Goal: Check status: Check status

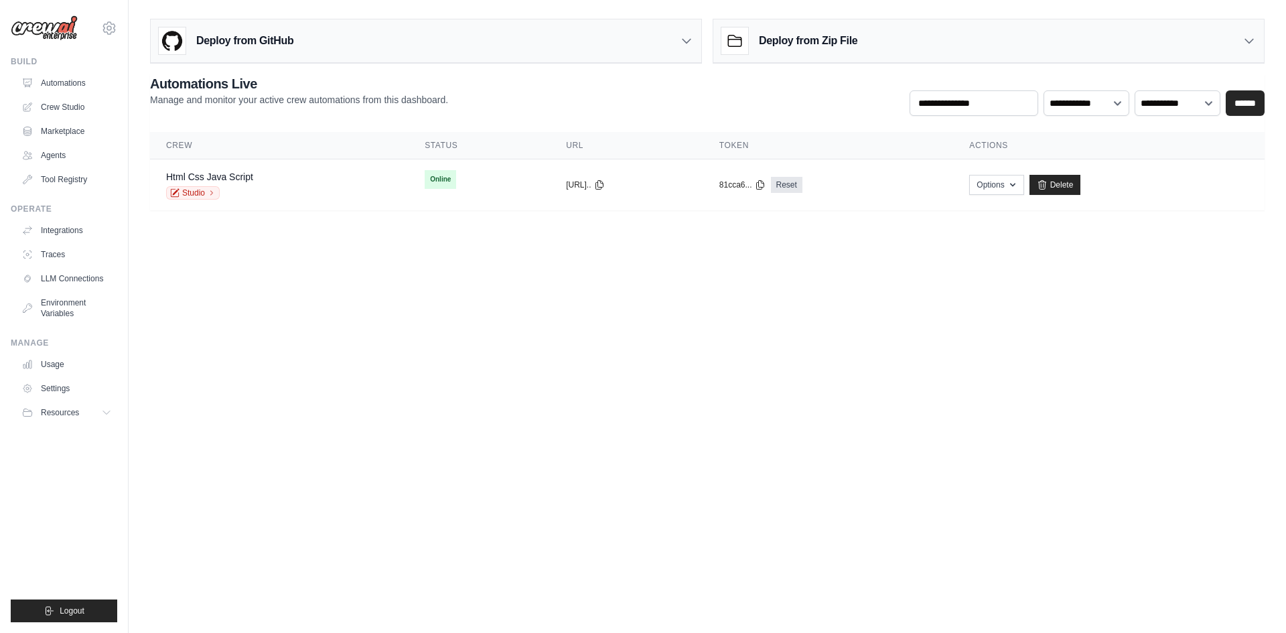
click at [1124, 122] on div "**********" at bounding box center [707, 142] width 1115 height 136
click at [1157, 131] on div "**********" at bounding box center [707, 142] width 1115 height 136
click at [342, 190] on div "Html Css Java Script Studio" at bounding box center [279, 184] width 226 height 29
click at [308, 204] on td "Html Css Java Script Studio" at bounding box center [279, 185] width 259 height 52
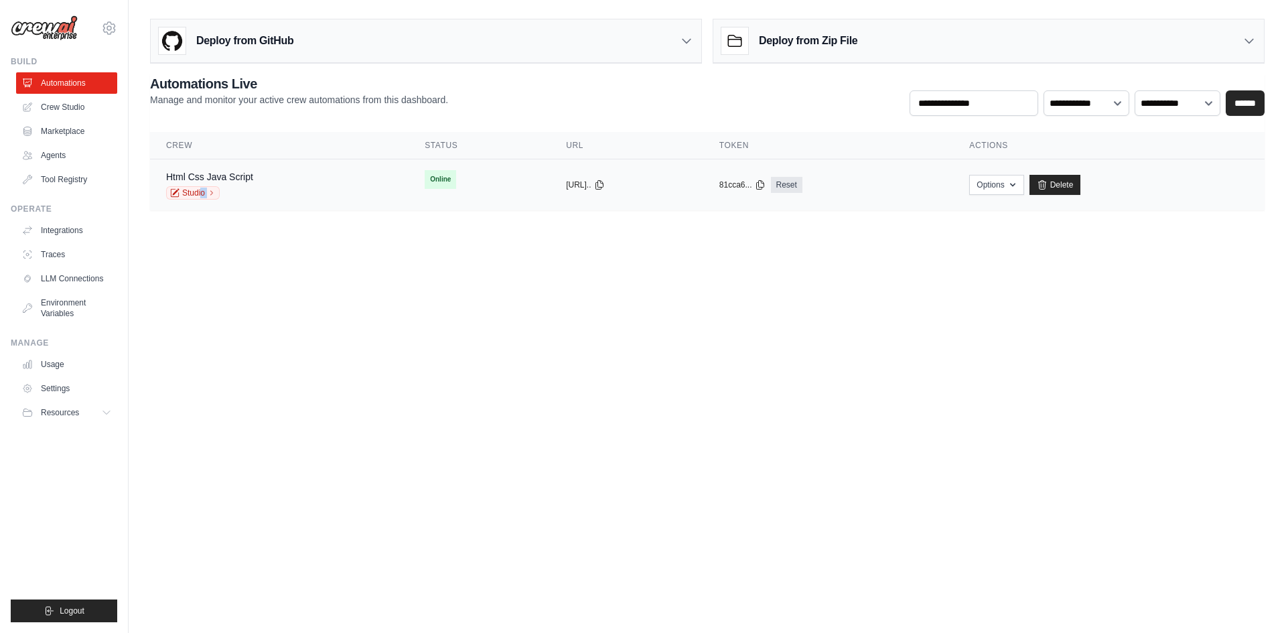
click at [308, 204] on td "Html Css Java Script Studio" at bounding box center [279, 185] width 259 height 52
drag, startPoint x: 308, startPoint y: 204, endPoint x: 291, endPoint y: 211, distance: 18.3
click at [291, 211] on main "Deploy from GitHub Deploy your project directly from GitHub. Select a repositor…" at bounding box center [708, 120] width 1158 height 240
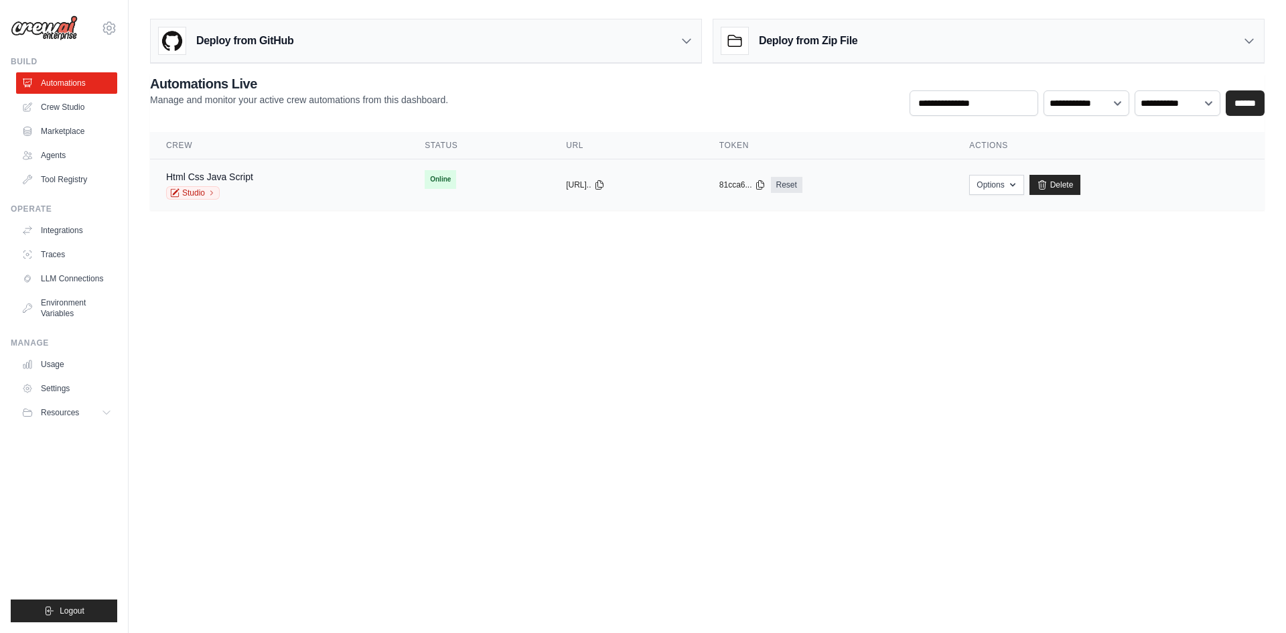
click at [295, 200] on td "Html Css Java Script Studio" at bounding box center [279, 185] width 259 height 52
drag, startPoint x: 301, startPoint y: 197, endPoint x: 309, endPoint y: 190, distance: 10.0
click at [306, 192] on div "Html Css Java Script Studio" at bounding box center [279, 184] width 226 height 29
click at [310, 188] on div "Html Css Java Script Studio" at bounding box center [279, 184] width 226 height 29
click at [312, 188] on div "Html Css Java Script Studio" at bounding box center [279, 184] width 226 height 29
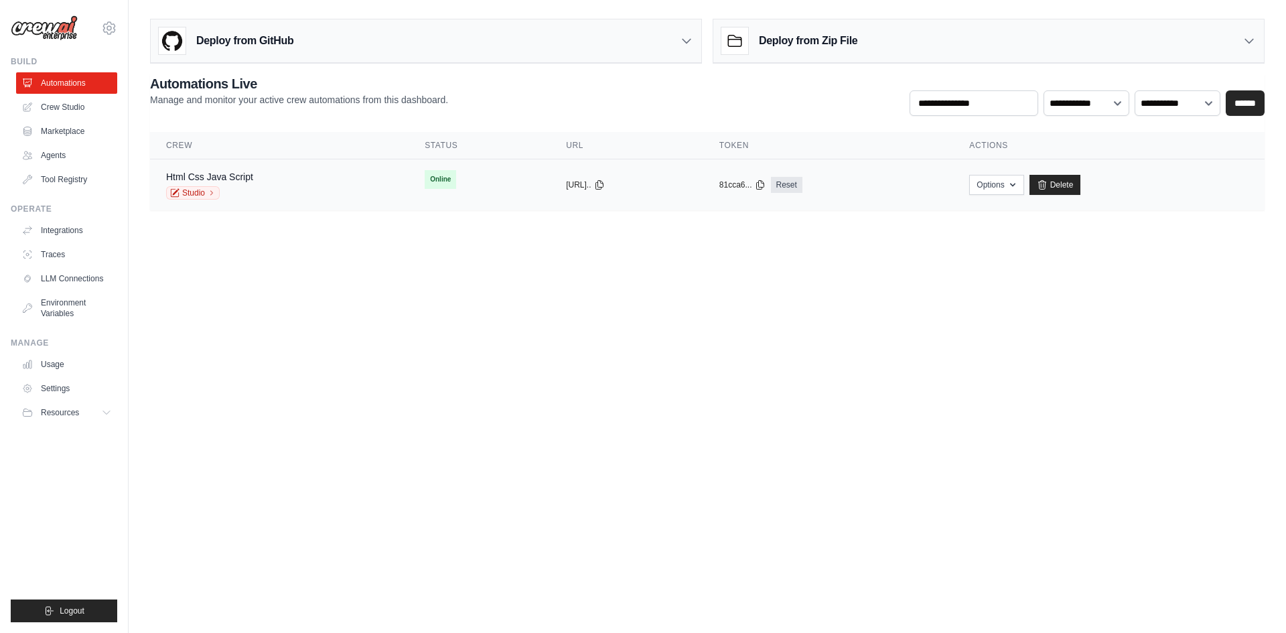
click at [312, 188] on div "Html Css Java Script Studio" at bounding box center [279, 184] width 226 height 29
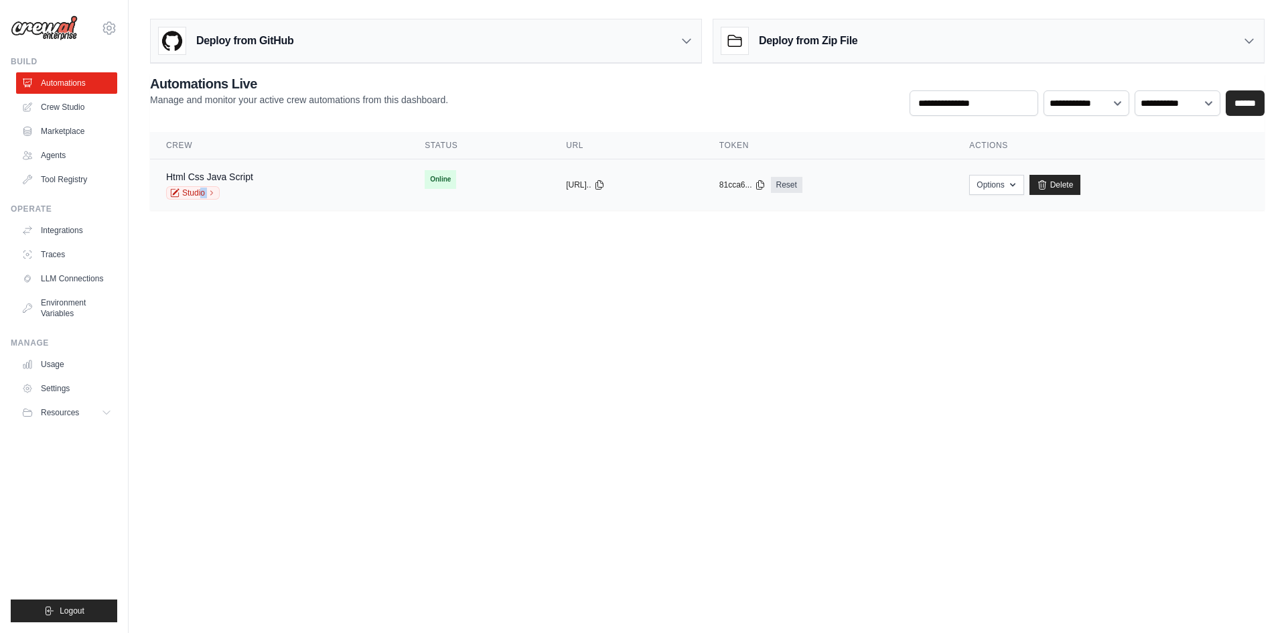
click at [312, 188] on div "Html Css Java Script Studio" at bounding box center [279, 184] width 226 height 29
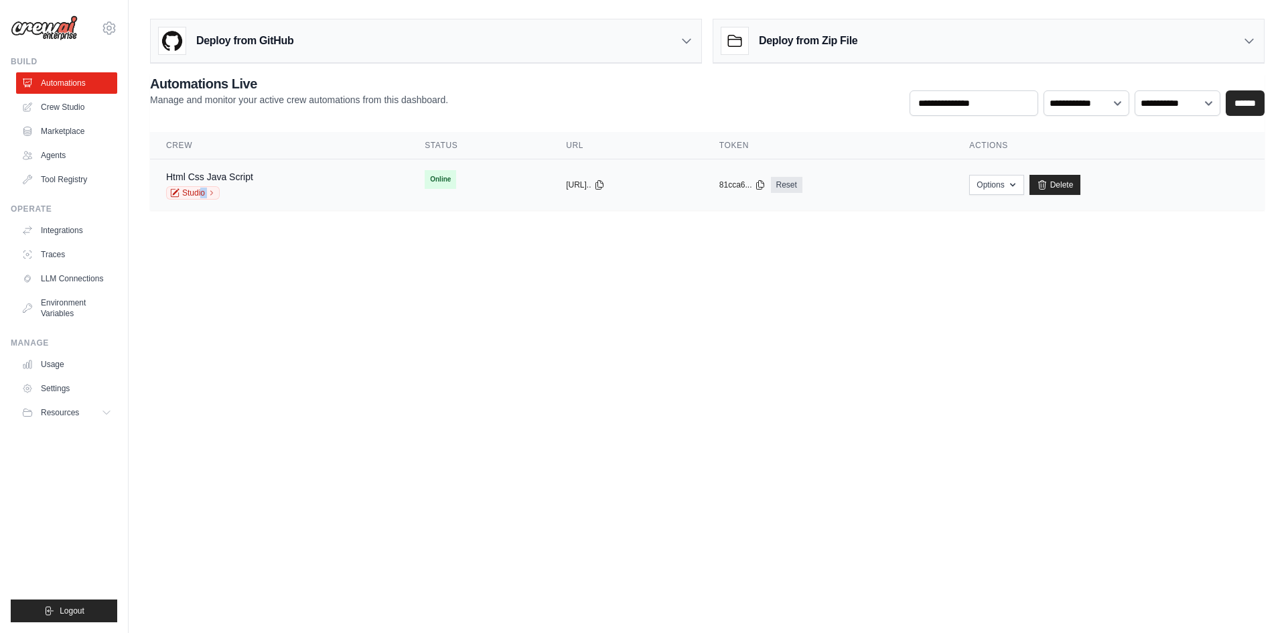
click at [312, 188] on div "Html Css Java Script Studio" at bounding box center [279, 184] width 226 height 29
click at [354, 187] on div "Html Css Java Script Studio" at bounding box center [279, 184] width 226 height 29
drag, startPoint x: 354, startPoint y: 187, endPoint x: 382, endPoint y: 115, distance: 77.6
click at [382, 109] on div "**********" at bounding box center [707, 142] width 1115 height 136
click at [340, 198] on div "Html Css Java Script Studio" at bounding box center [279, 184] width 226 height 29
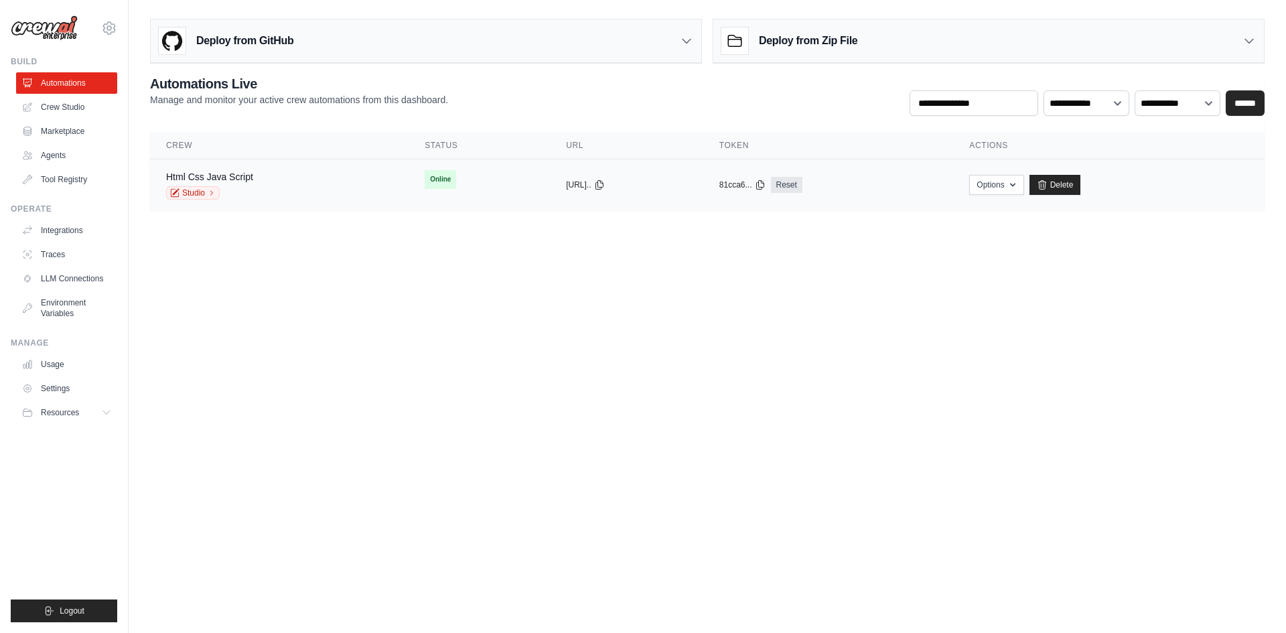
click at [340, 198] on div "Html Css Java Script Studio" at bounding box center [279, 184] width 226 height 29
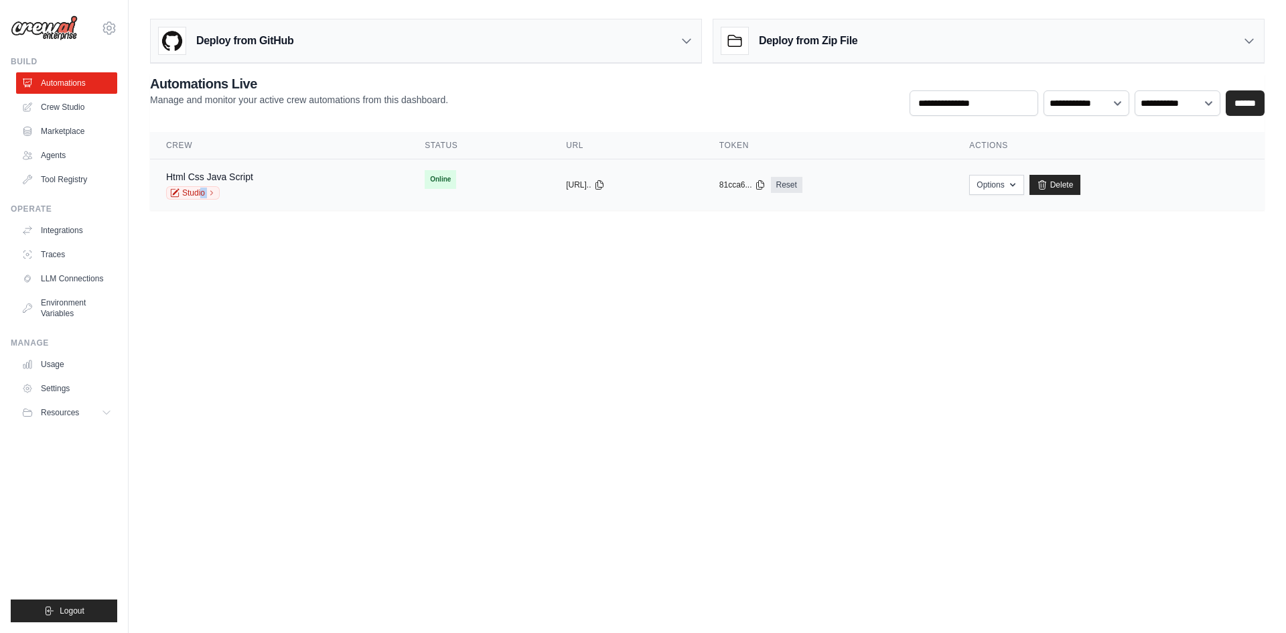
click at [340, 198] on div "Html Css Java Script Studio" at bounding box center [279, 184] width 226 height 29
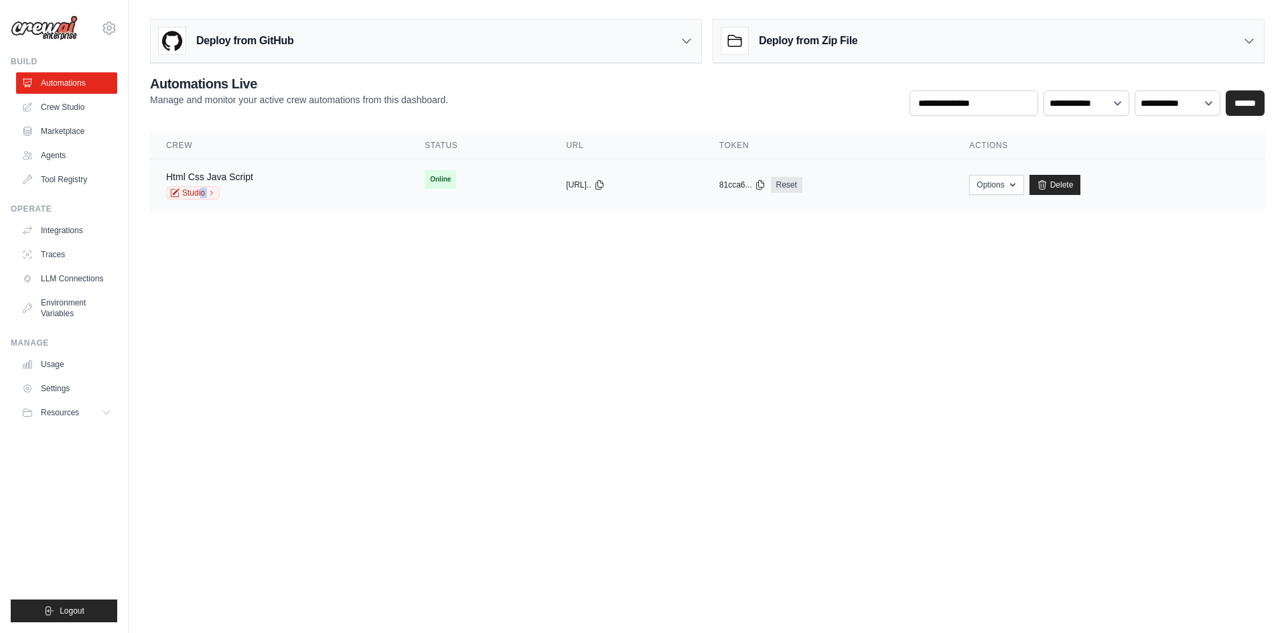
click at [340, 195] on div "Html Css Java Script Studio" at bounding box center [279, 184] width 226 height 29
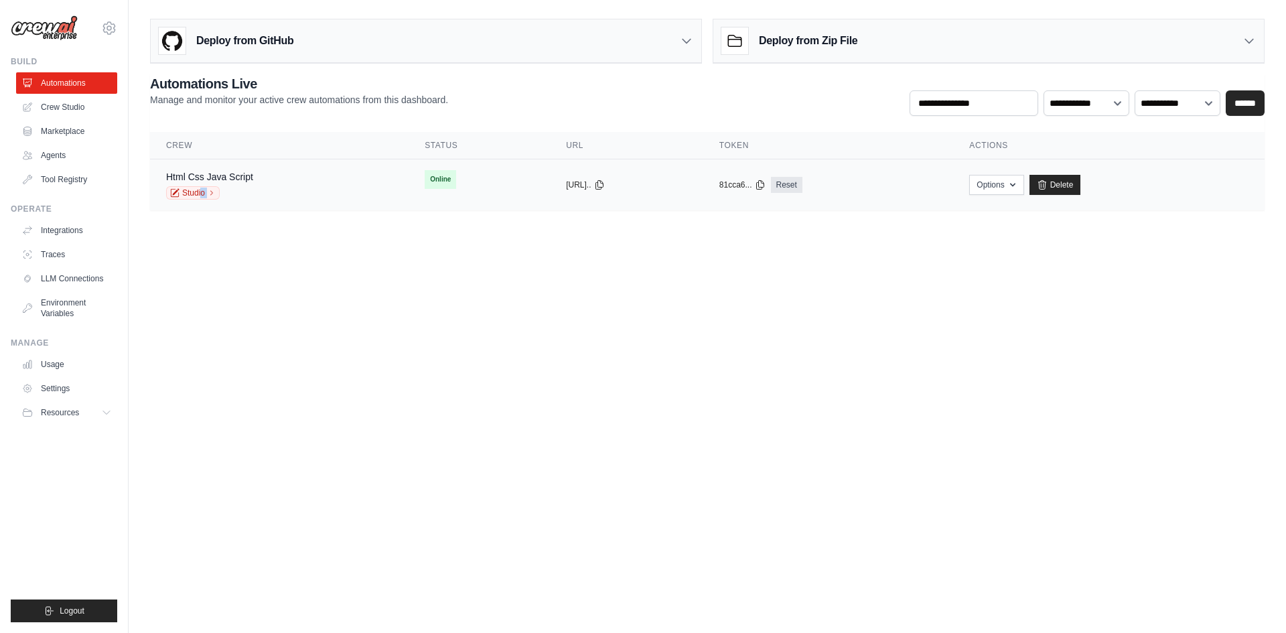
click at [340, 195] on div "Html Css Java Script Studio" at bounding box center [279, 184] width 226 height 29
click at [372, 405] on body "bigsus474@gmail.com Settings Build Automations Crew Studio" at bounding box center [643, 316] width 1286 height 633
click at [539, 378] on body "bigsus474@gmail.com Settings Build Automations Crew Studio" at bounding box center [643, 316] width 1286 height 633
click at [364, 202] on td "Html Css Java Script Studio" at bounding box center [284, 185] width 268 height 52
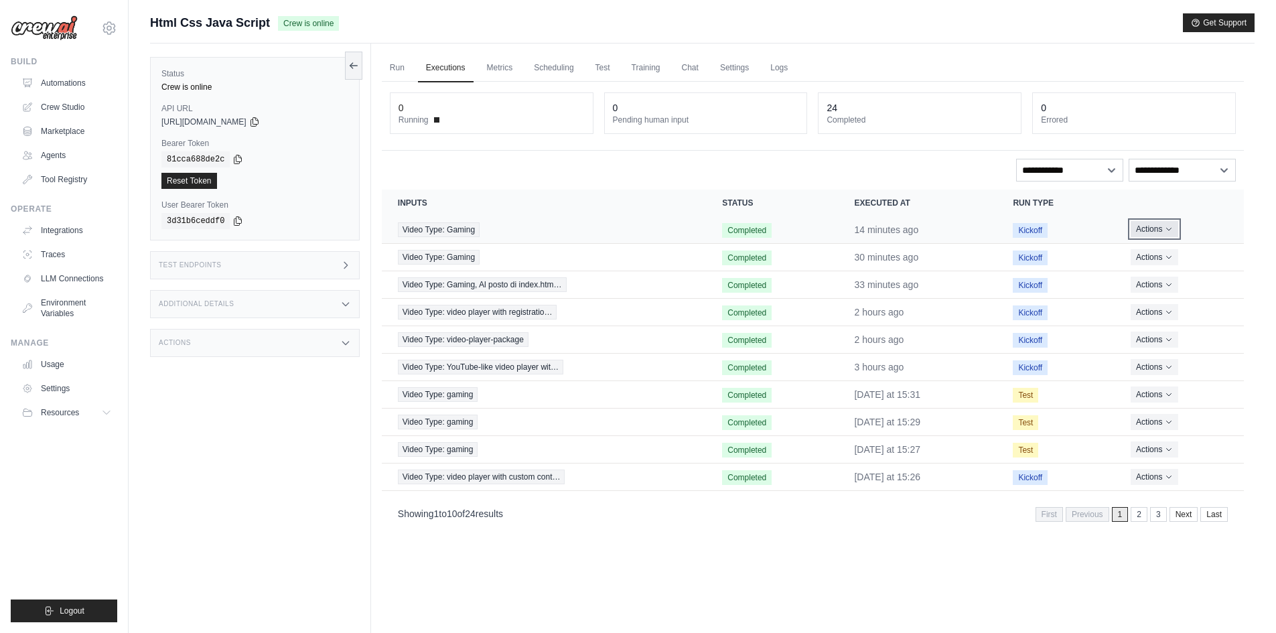
click at [1168, 228] on icon "Actions for execution" at bounding box center [1169, 229] width 8 height 8
click at [1185, 256] on link "View Details" at bounding box center [1185, 253] width 86 height 21
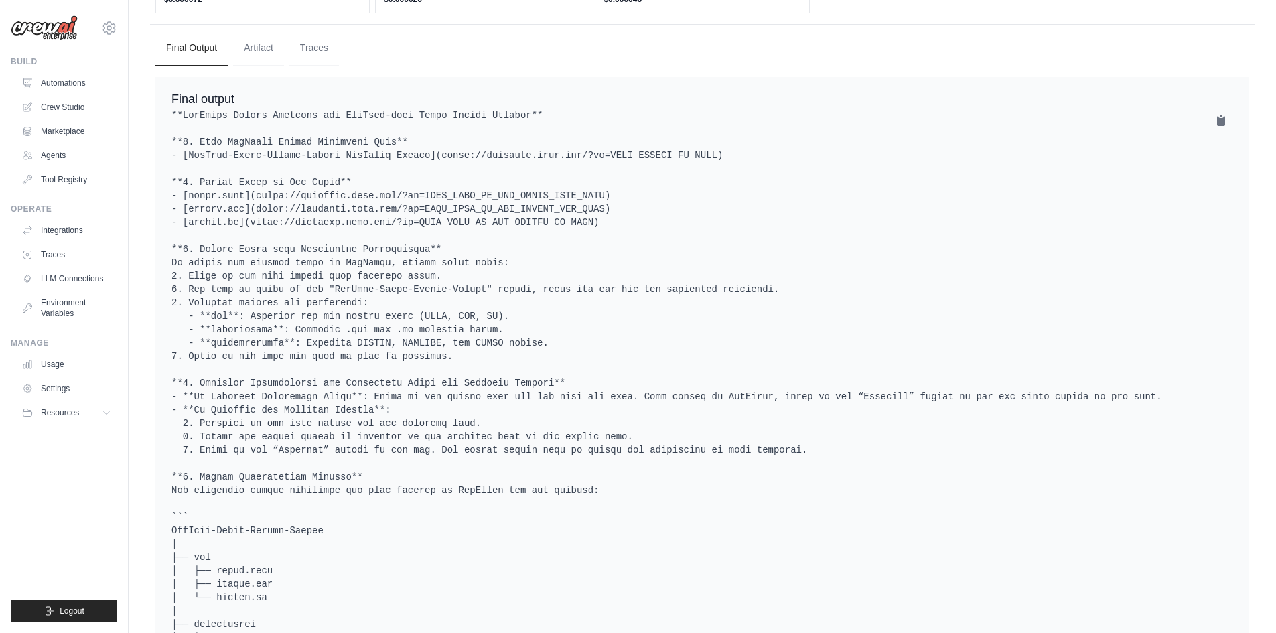
scroll to position [670, 0]
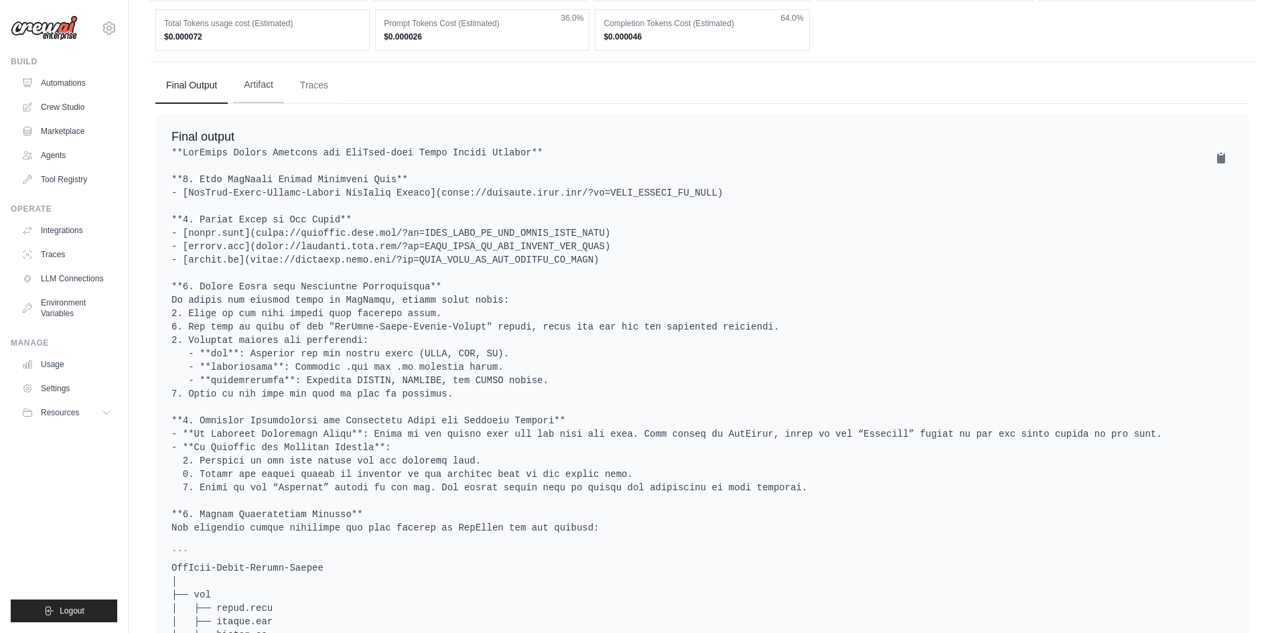
click at [241, 90] on button "Artifact" at bounding box center [258, 85] width 51 height 36
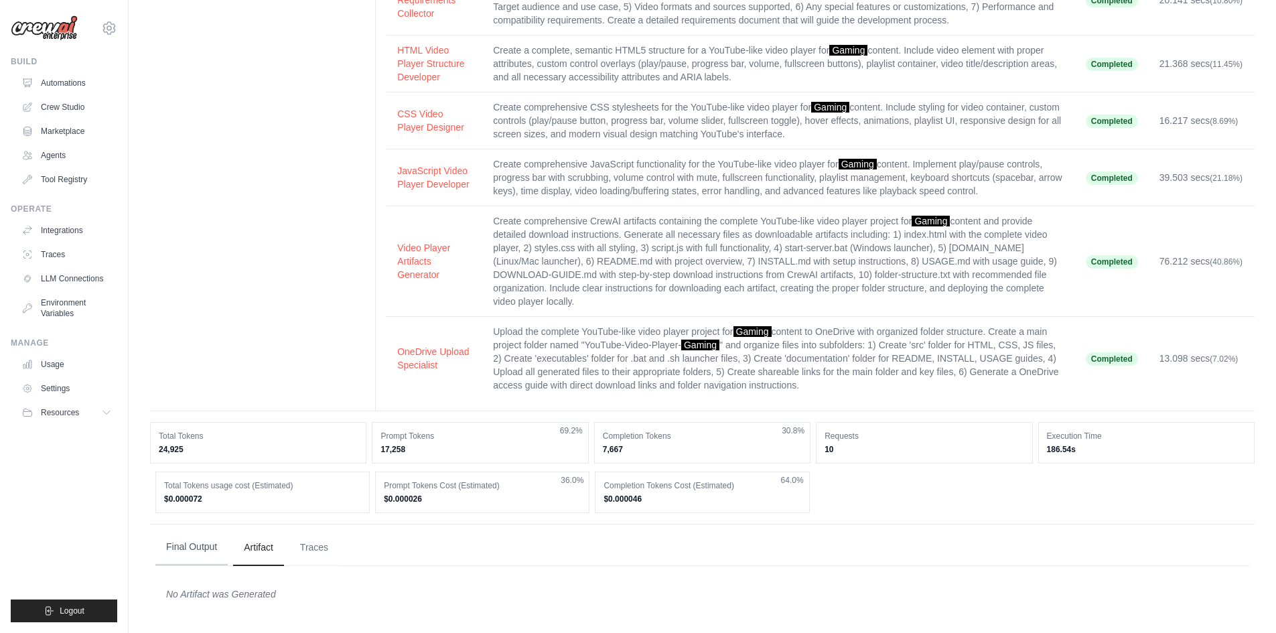
click at [178, 541] on button "Final Output" at bounding box center [191, 547] width 72 height 36
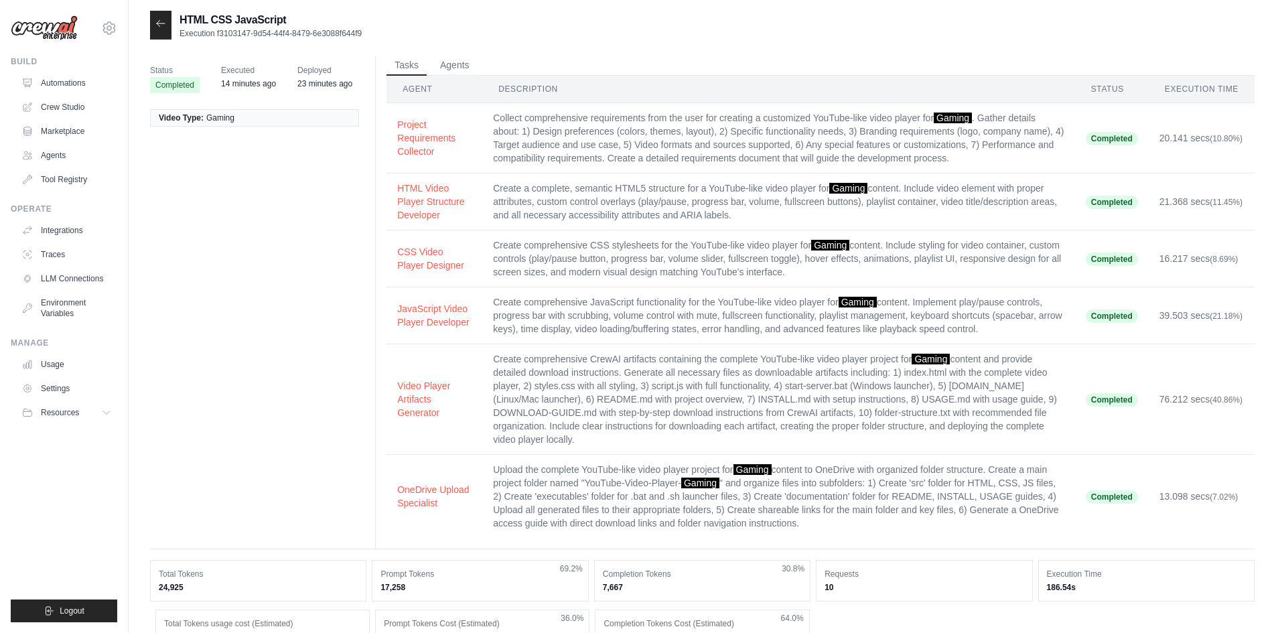
scroll to position [0, 0]
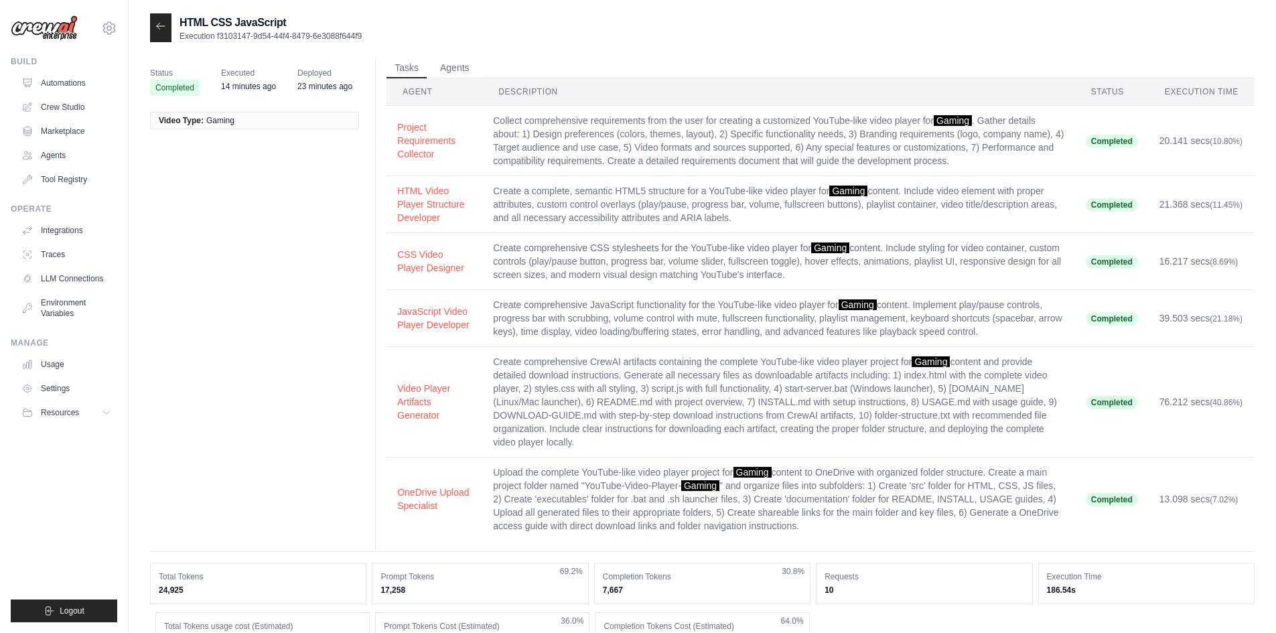
click at [163, 19] on div at bounding box center [160, 27] width 21 height 29
click at [163, 29] on icon at bounding box center [160, 26] width 11 height 11
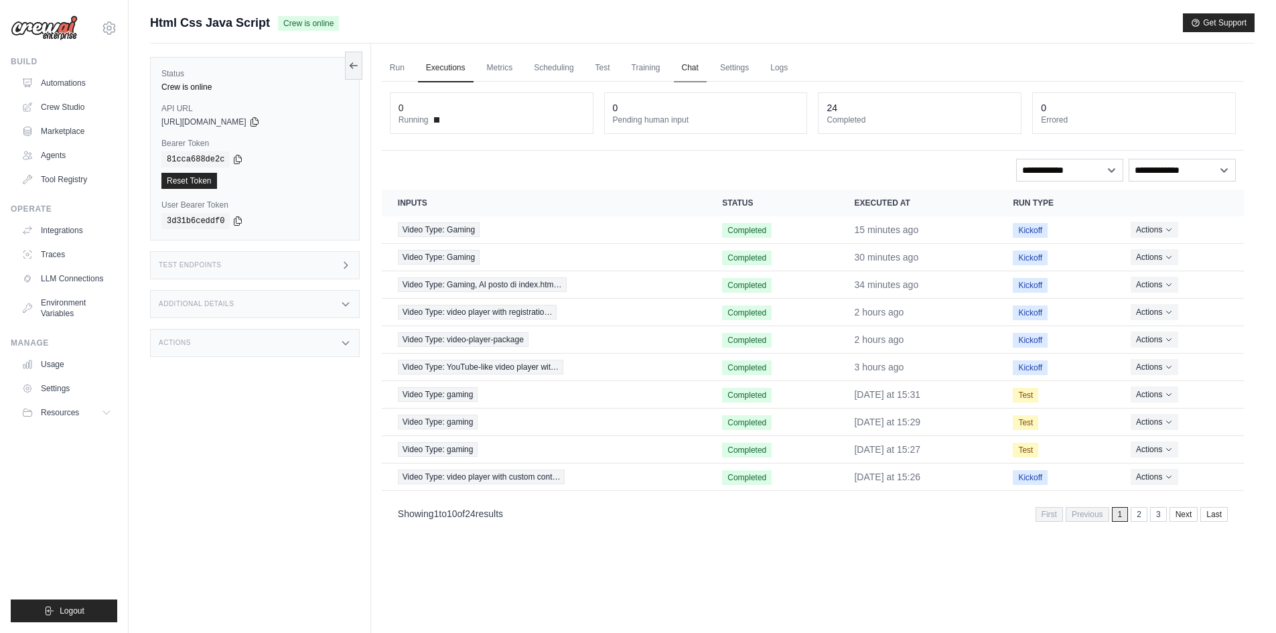
click at [686, 66] on link "Chat" at bounding box center [690, 68] width 33 height 28
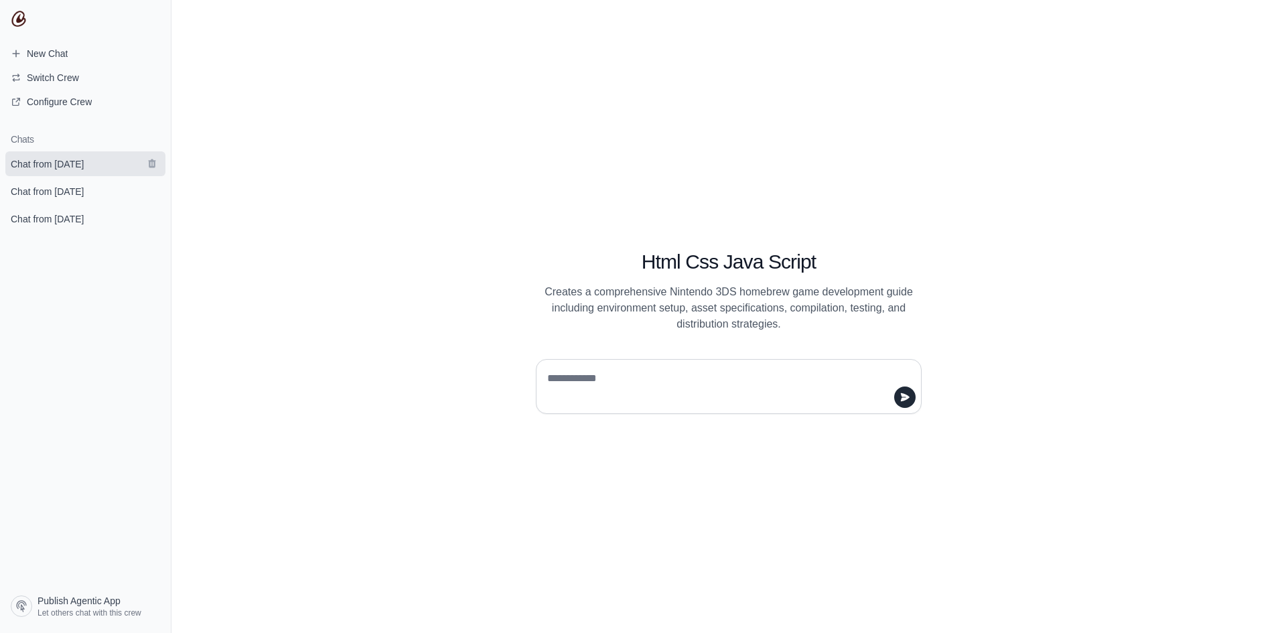
click at [72, 165] on span "Chat from September 2" at bounding box center [47, 163] width 73 height 13
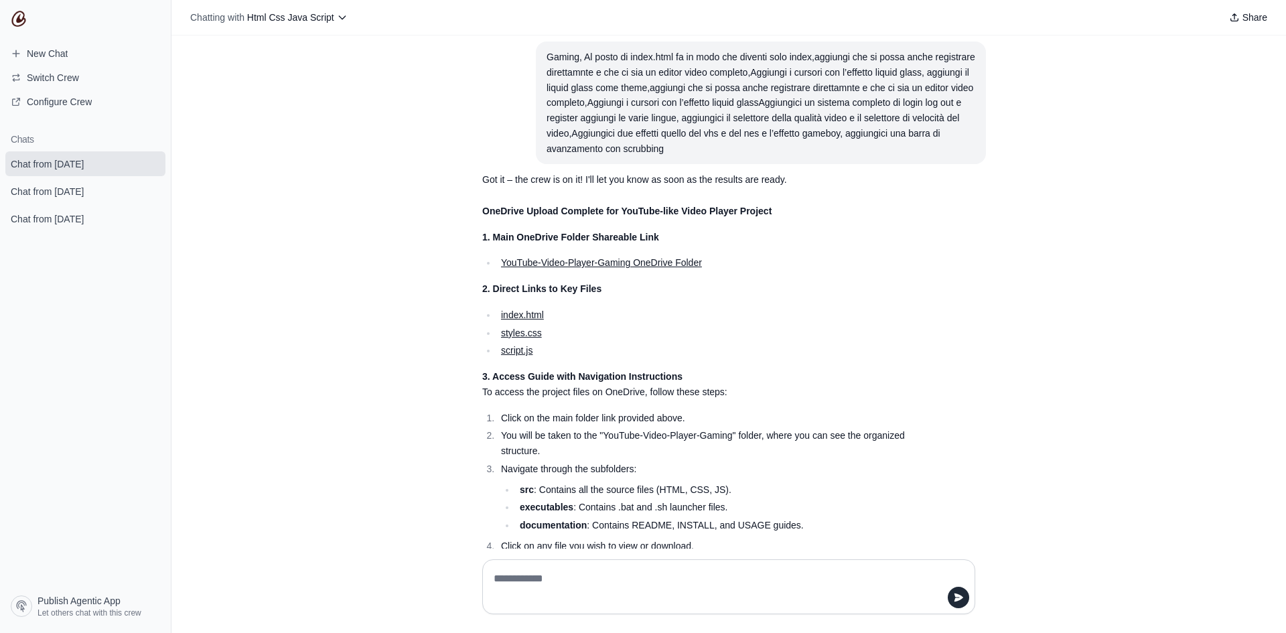
scroll to position [88, 0]
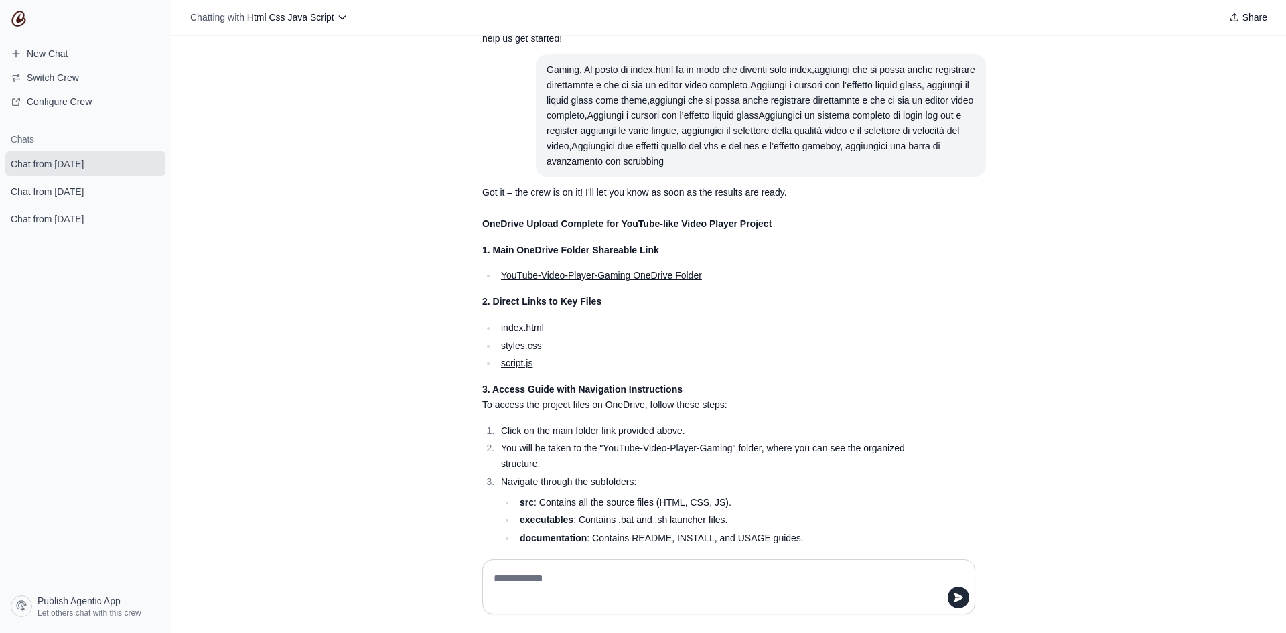
click at [600, 271] on link "YouTube-Video-Player-Gaming OneDrive Folder" at bounding box center [601, 275] width 201 height 11
